Goal: Obtain resource: Download file/media

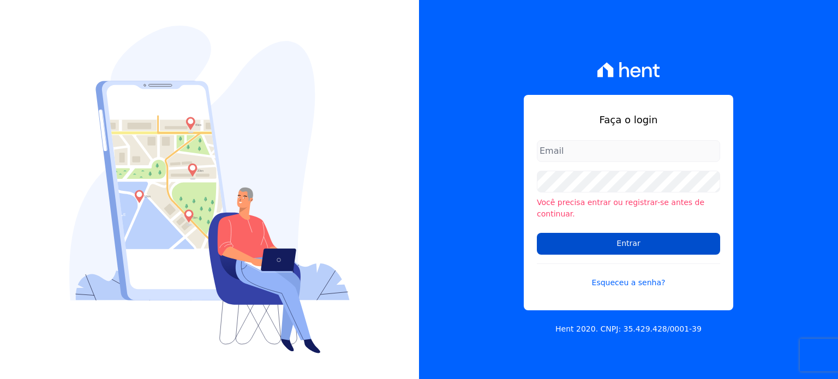
type input "administracao@vilaurbe.com.br"
click at [660, 234] on input "Entrar" at bounding box center [628, 244] width 183 height 22
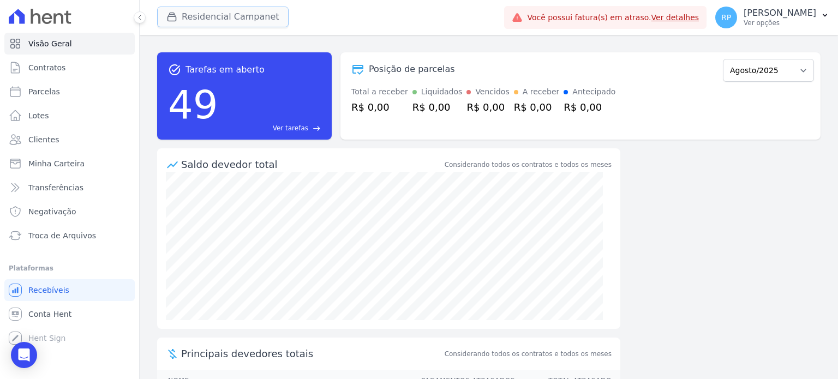
click at [199, 17] on button "Residencial Campanet" at bounding box center [223, 17] width 132 height 21
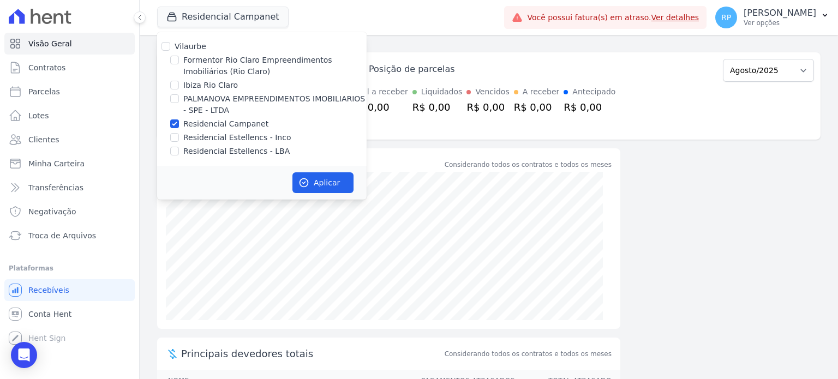
click at [208, 59] on label "Formentor Rio Claro Empreendimentos Imobiliários (Rio Claro)" at bounding box center [274, 66] width 183 height 23
click at [179, 59] on input "Formentor Rio Claro Empreendimentos Imobiliários (Rio Claro)" at bounding box center [174, 60] width 9 height 9
checkbox input "true"
click at [190, 126] on label "Residencial Campanet" at bounding box center [225, 123] width 85 height 11
click at [179, 126] on input "Residencial Campanet" at bounding box center [174, 124] width 9 height 9
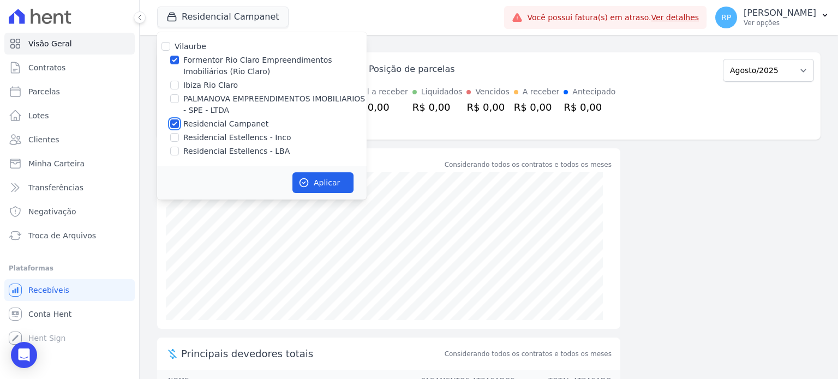
checkbox input "false"
click at [335, 183] on button "Aplicar" at bounding box center [323, 182] width 61 height 21
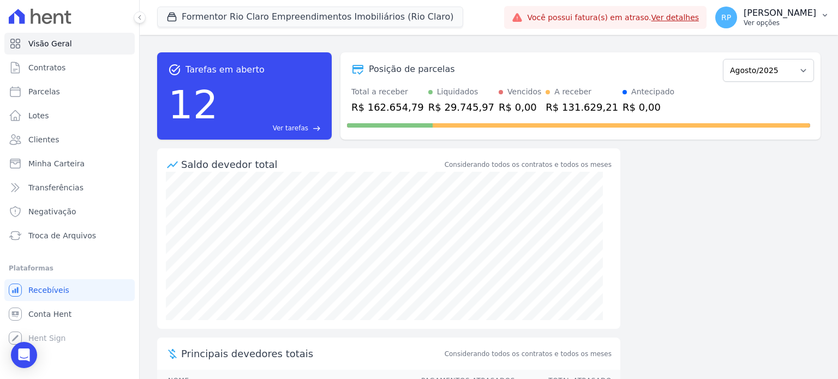
click at [775, 19] on p "Ver opções" at bounding box center [780, 23] width 73 height 9
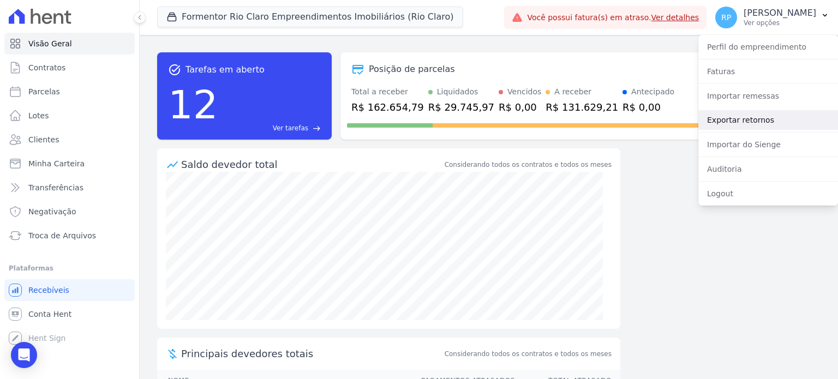
click at [768, 121] on link "Exportar retornos" at bounding box center [769, 120] width 140 height 20
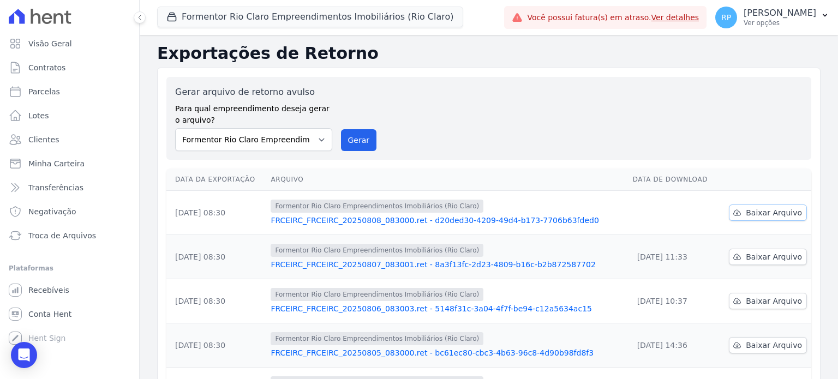
click at [771, 211] on span "Baixar Arquivo" at bounding box center [774, 212] width 56 height 11
